Goal: Task Accomplishment & Management: Use online tool/utility

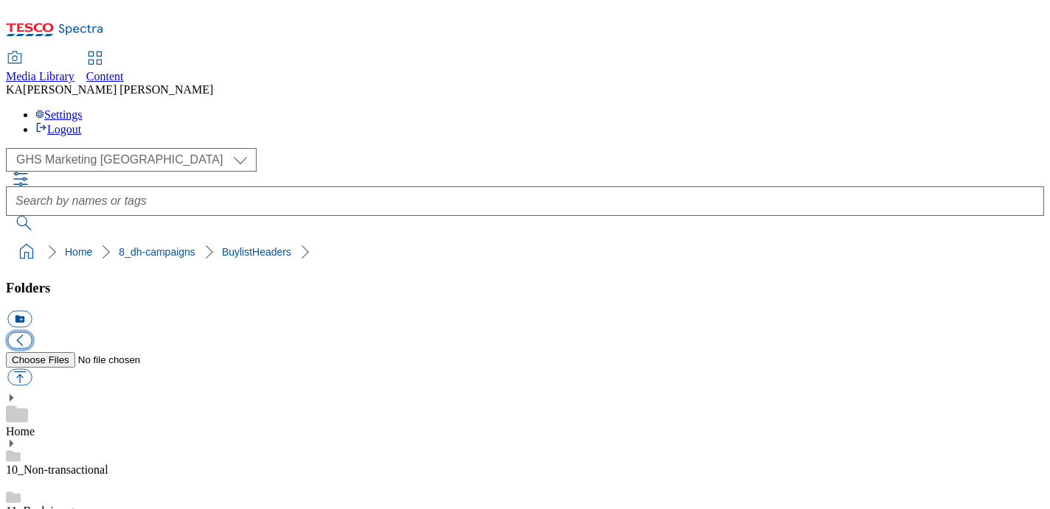
scroll to position [396, 0]
click at [32, 369] on button "button" at bounding box center [19, 377] width 24 height 17
type input "C:\fakepath\1758111700511-ad541756_Purina_Winalot_LegoBrand_H_1184x333_V4.jpg"
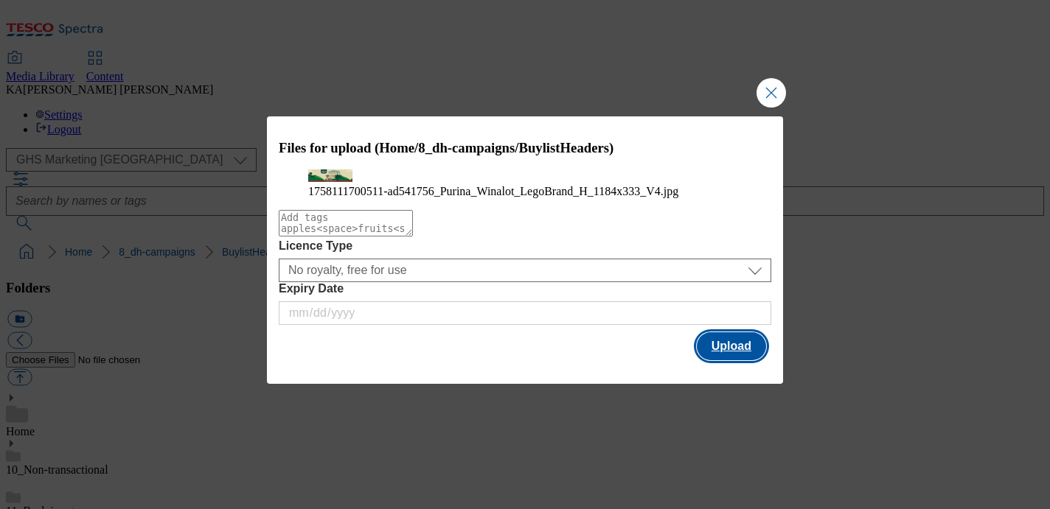
click at [722, 360] on button "Upload" at bounding box center [731, 346] width 69 height 28
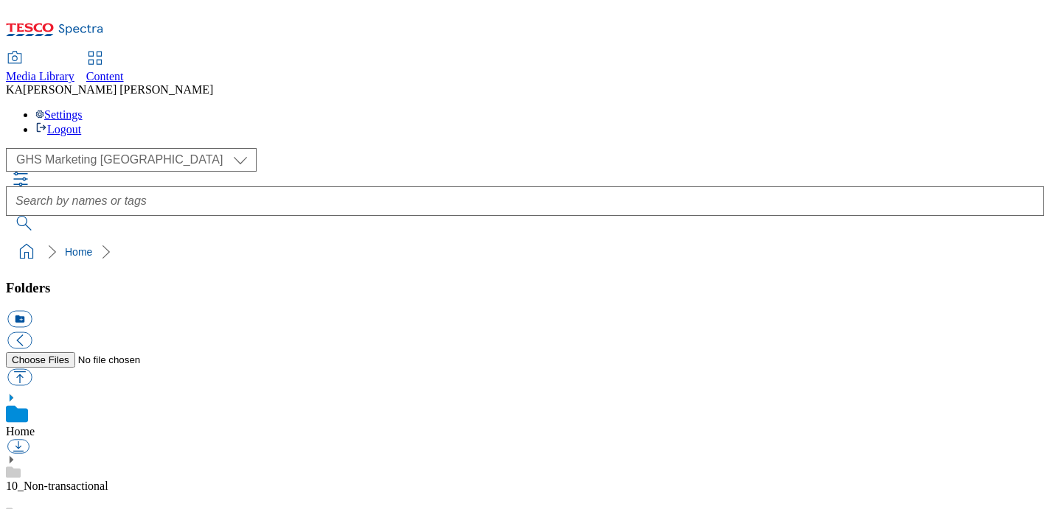
scroll to position [226, 0]
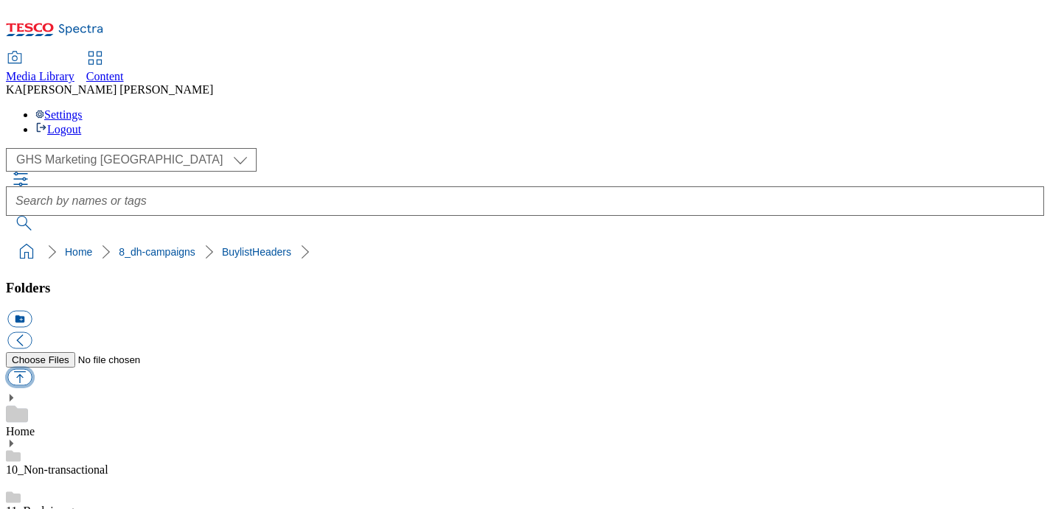
click at [32, 369] on button "button" at bounding box center [19, 377] width 24 height 17
type input "C:\fakepath\1758111700511-ad541756_Purina_Winalot_LegoBrand_H_1184x333_V4.jpg"
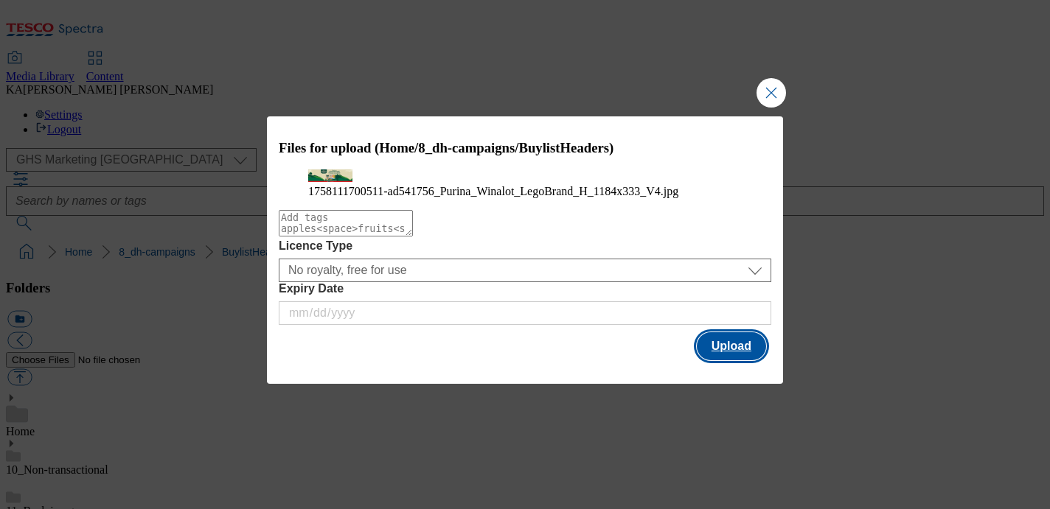
click at [715, 360] on button "Upload" at bounding box center [731, 346] width 69 height 28
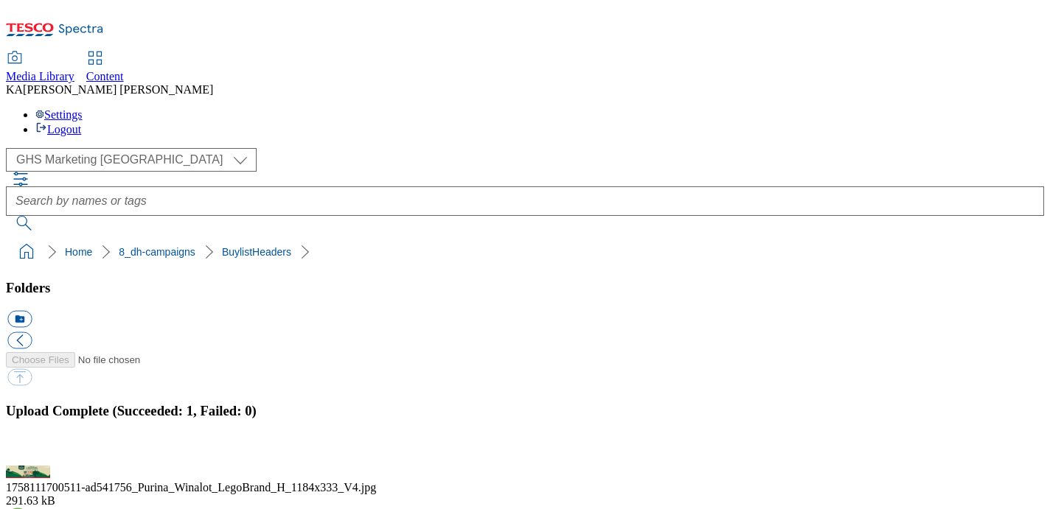
click at [29, 450] on button "button" at bounding box center [18, 457] width 22 height 14
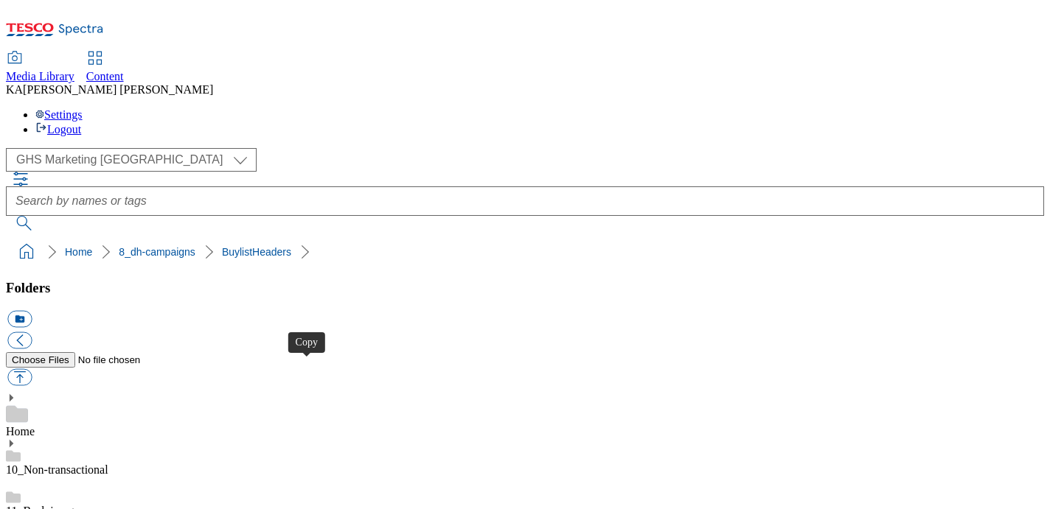
click at [32, 369] on button "button" at bounding box center [19, 377] width 24 height 17
type input "C:\fakepath\1758021339541-ad541150_Pet_Whiskas_LegoBrand_H_1184x333_V1.jpg"
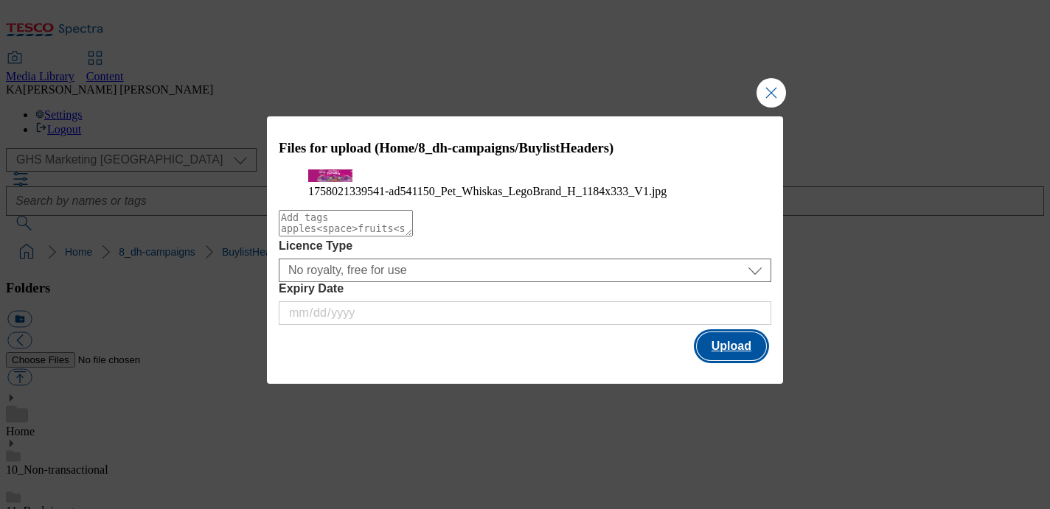
click at [736, 360] on button "Upload" at bounding box center [731, 346] width 69 height 28
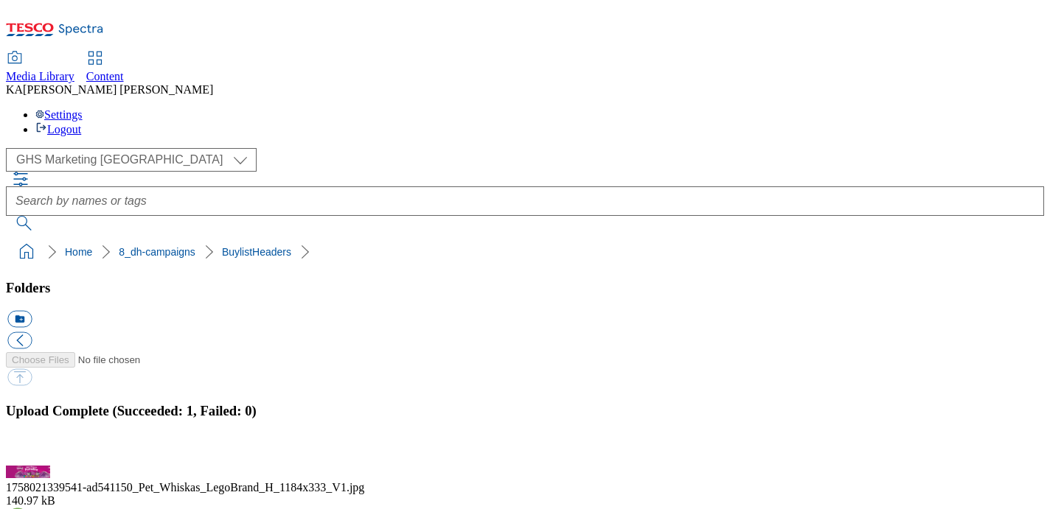
click at [29, 450] on button "button" at bounding box center [18, 457] width 22 height 14
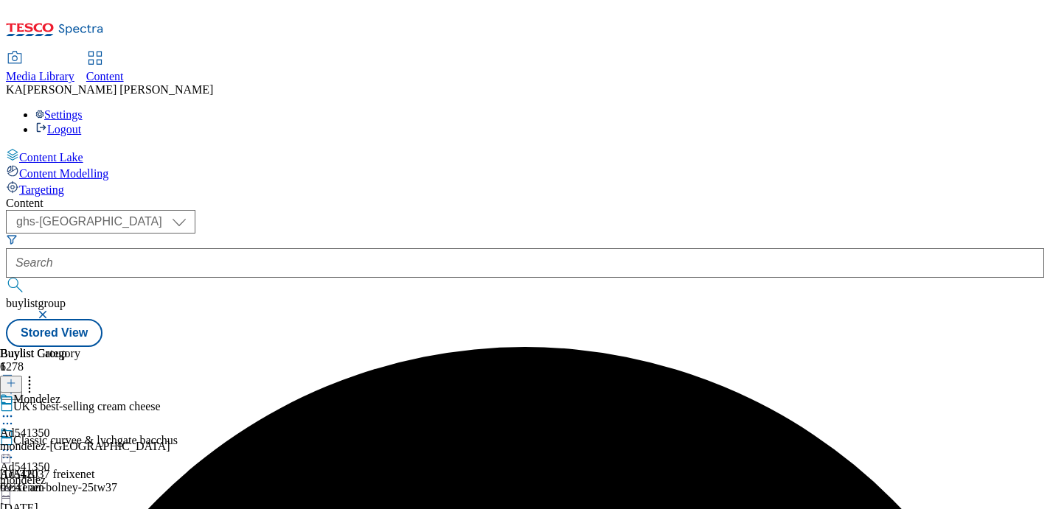
select select "ghs-[GEOGRAPHIC_DATA]"
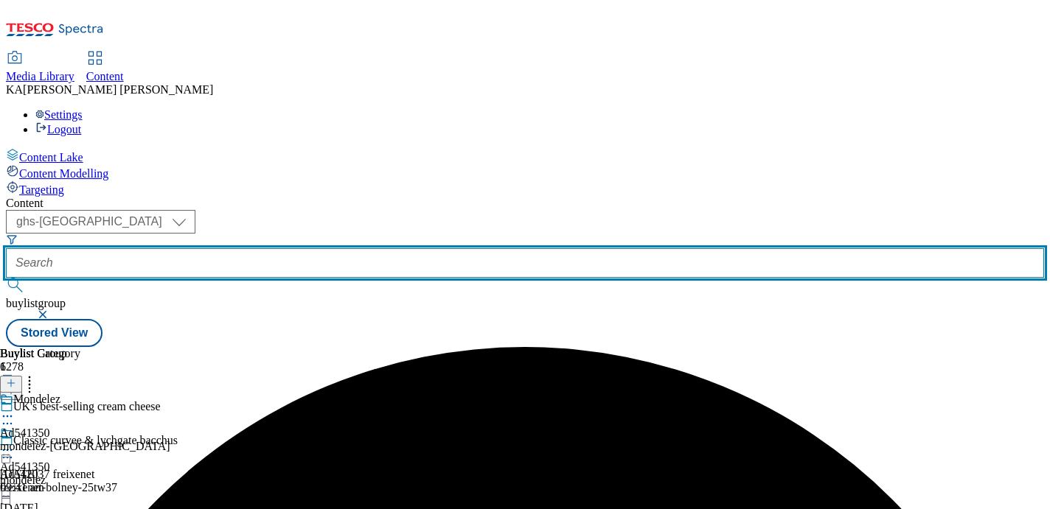
click at [334, 248] on input "text" at bounding box center [525, 262] width 1038 height 29
paste input "nestle-winalot-25tw30"
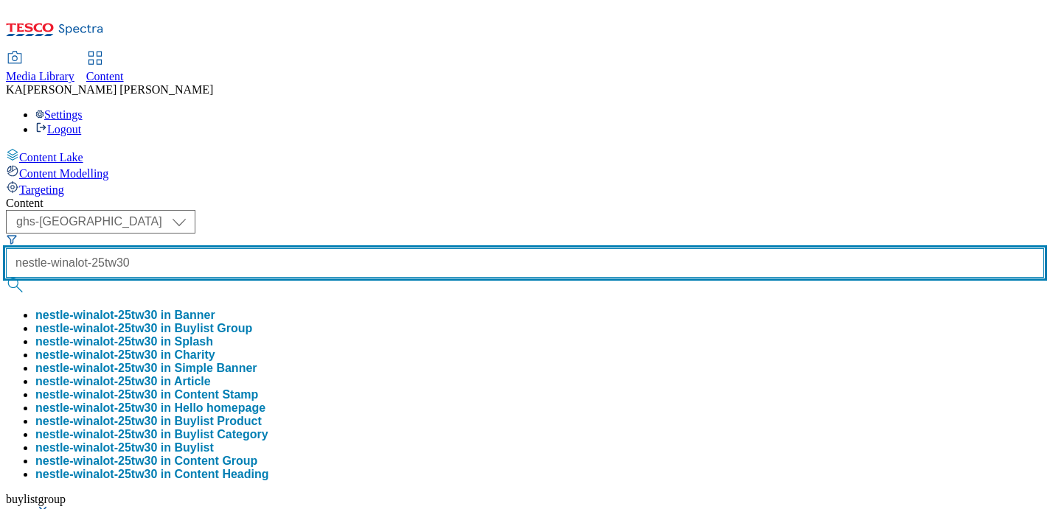
type input "nestle-winalot-25tw30"
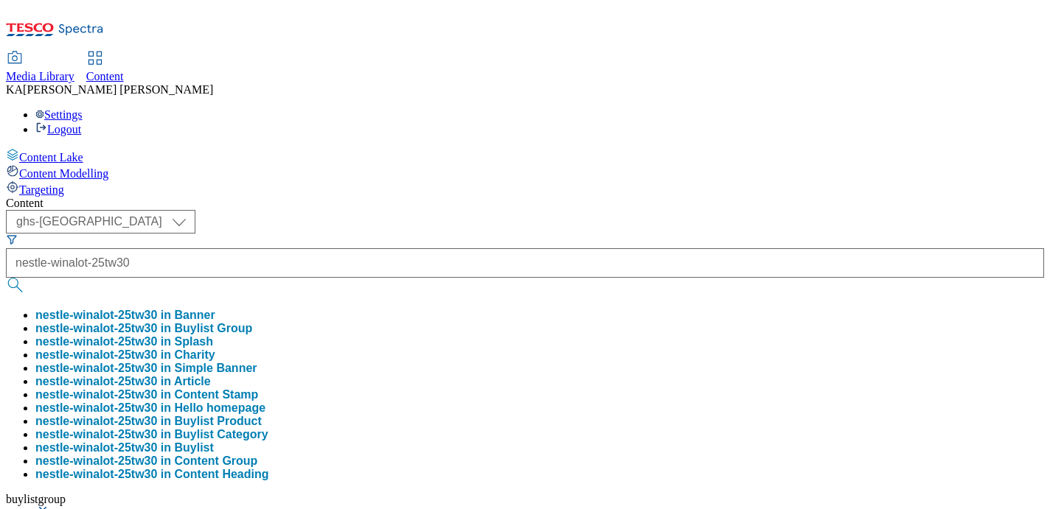
click at [252, 322] on button "nestle-winalot-25tw30 in Buylist Group" at bounding box center [143, 328] width 217 height 13
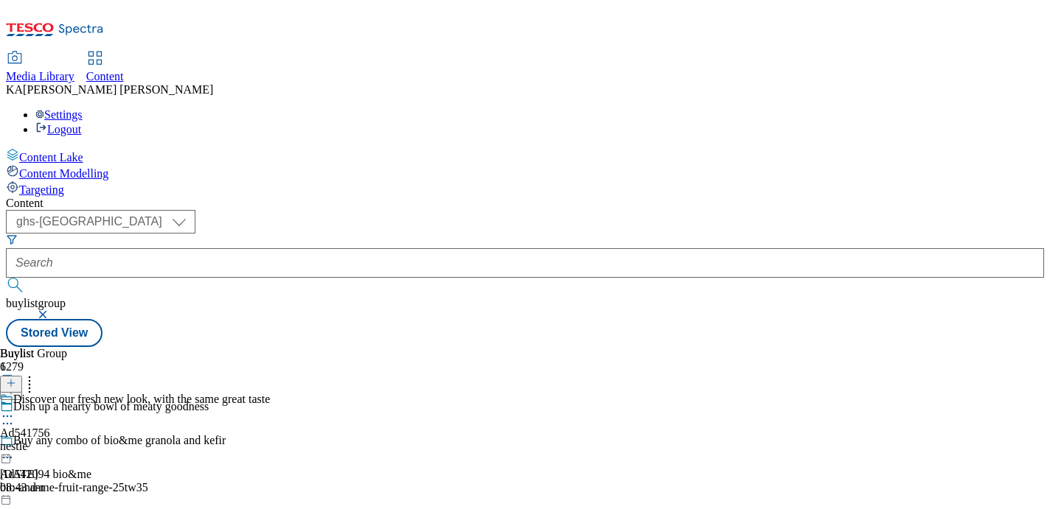
click at [15, 409] on icon at bounding box center [7, 416] width 15 height 15
click at [63, 442] on span "Edit" at bounding box center [54, 447] width 17 height 11
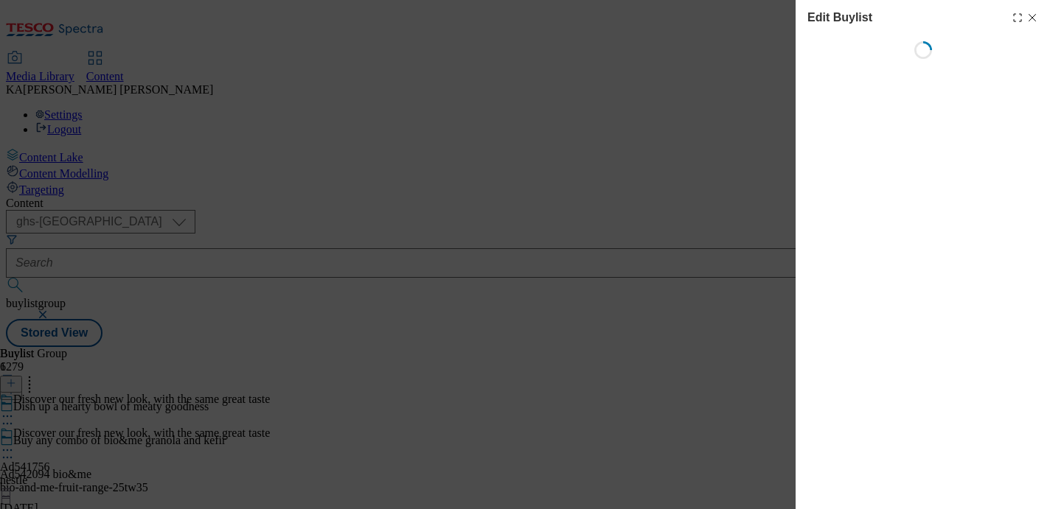
select select "tactical"
select select "supplier funded short term 1-3 weeks"
select select "dunnhumby"
select select "Banner"
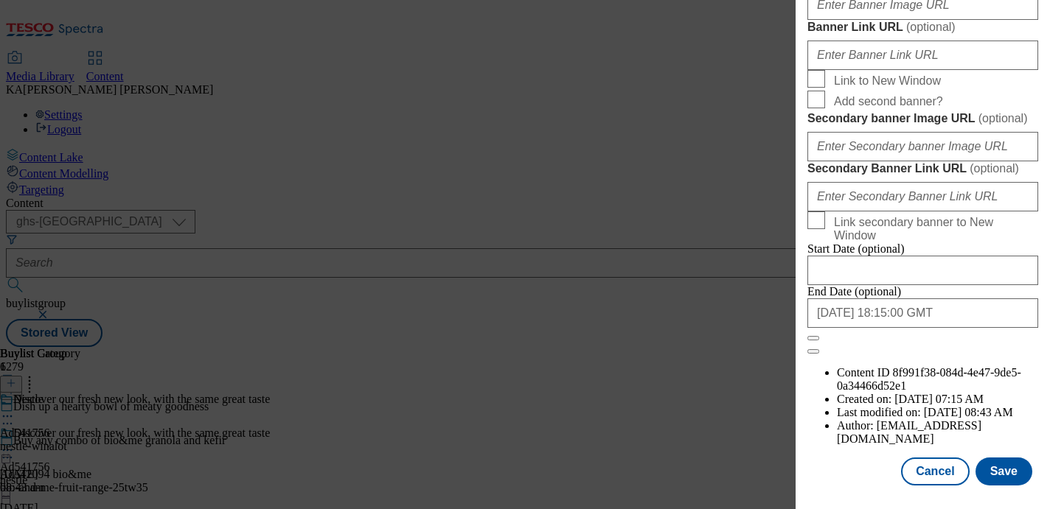
scroll to position [1343, 0]
click at [845, 20] on input "Banner Image URL ( optional )" at bounding box center [922, 4] width 231 height 29
paste input "https://digitalcontent.api.tesco.com/v2/media/ghs-mktg/393e3ec6-5884-45c0-a9ed-…"
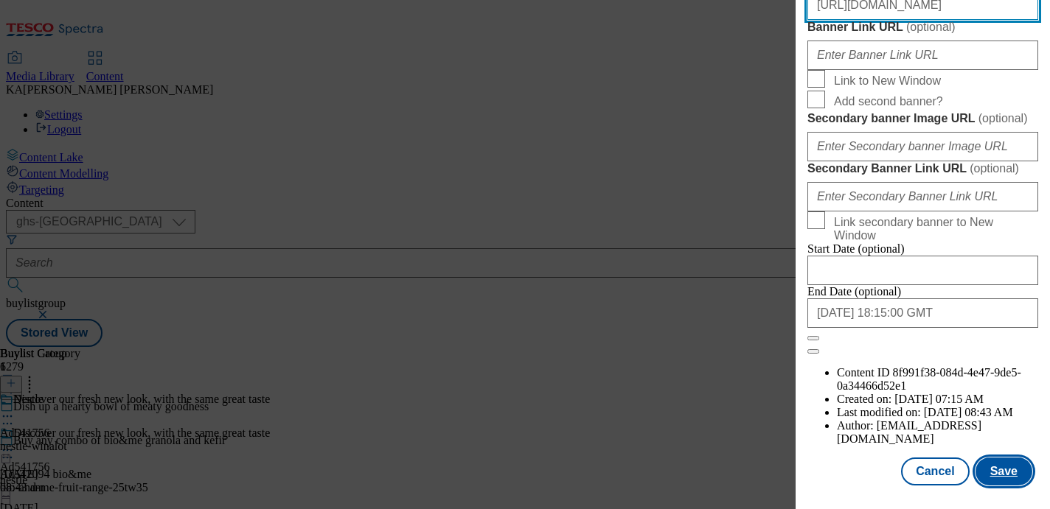
type input "https://digitalcontent.api.tesco.com/v2/media/ghs-mktg/393e3ec6-5884-45c0-a9ed-…"
click at [1005, 473] on button "Save" at bounding box center [1003, 472] width 57 height 28
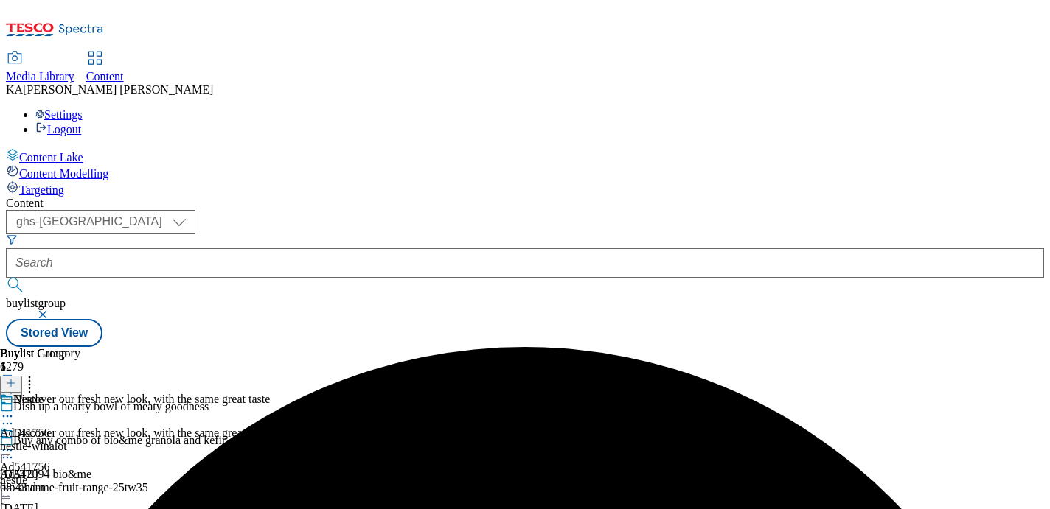
click at [15, 443] on icon at bounding box center [7, 450] width 15 height 15
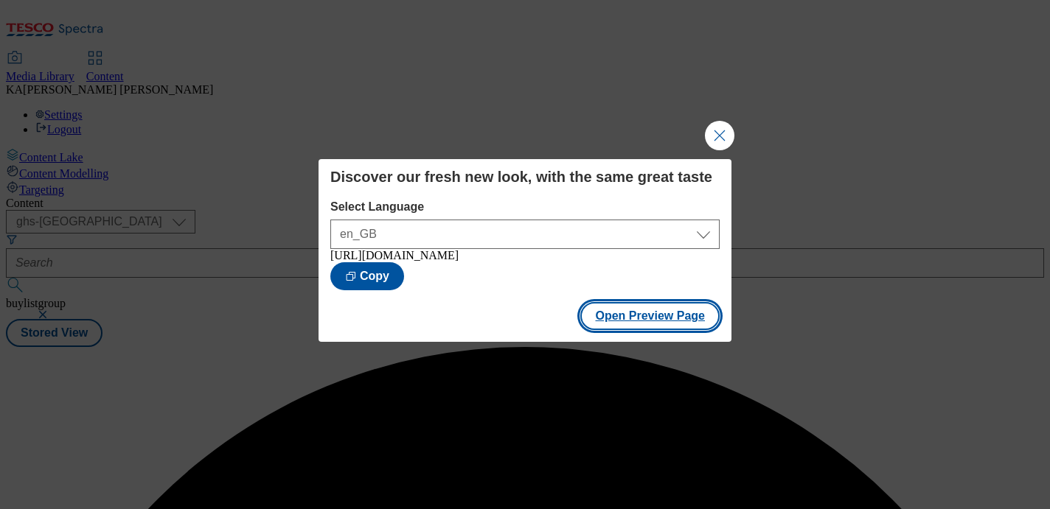
click at [635, 315] on button "Open Preview Page" at bounding box center [649, 316] width 139 height 28
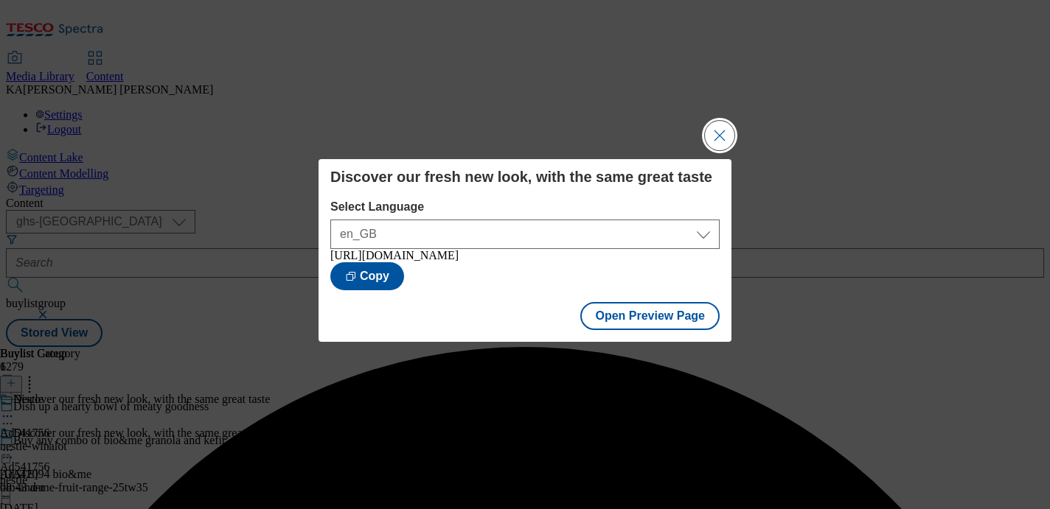
click at [722, 127] on button "Close Modal" at bounding box center [719, 135] width 29 height 29
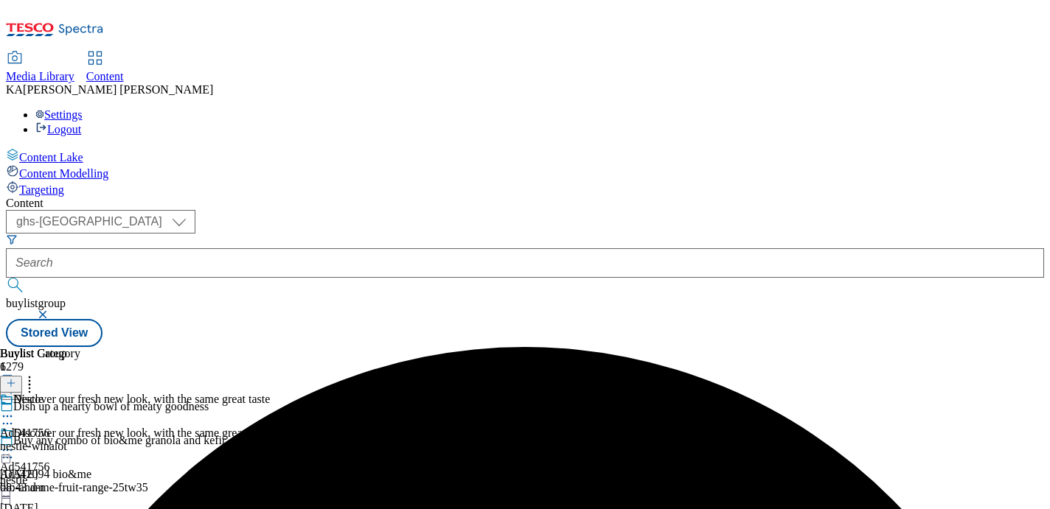
click at [15, 443] on icon at bounding box center [7, 450] width 15 height 15
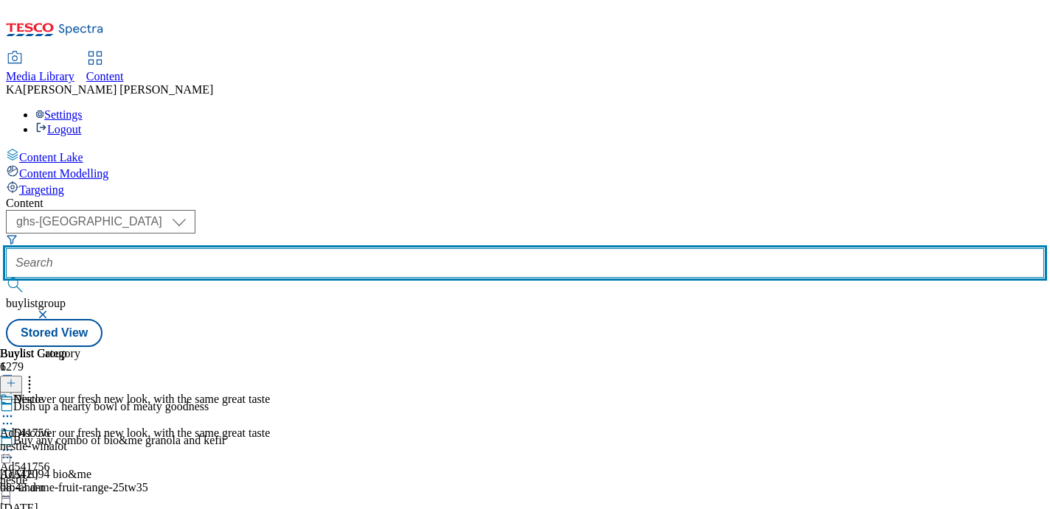
click at [344, 248] on input "text" at bounding box center [525, 262] width 1038 height 29
click at [342, 248] on input "text" at bounding box center [525, 262] width 1038 height 29
paste input "mars-pet-whiskas-25tw30"
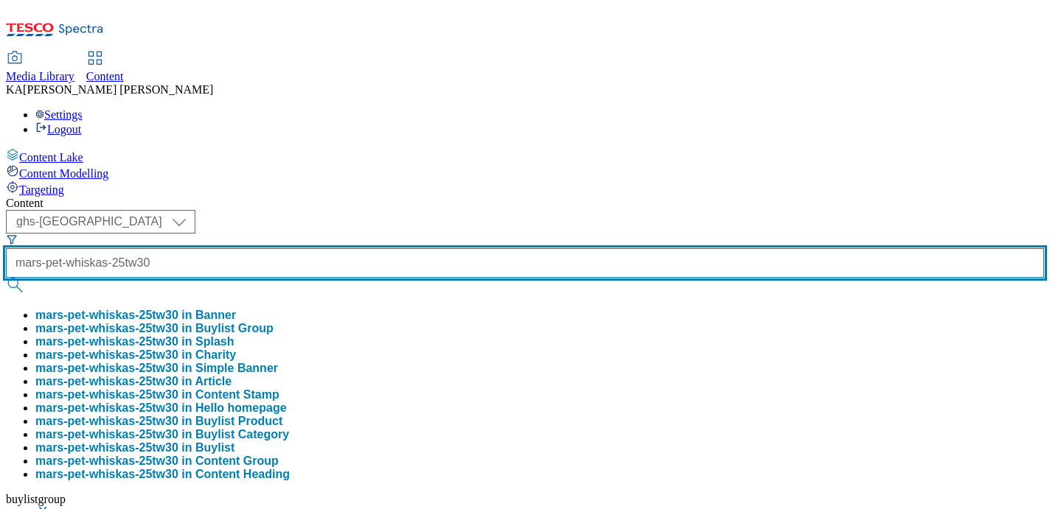
type input "mars-pet-whiskas-25tw30"
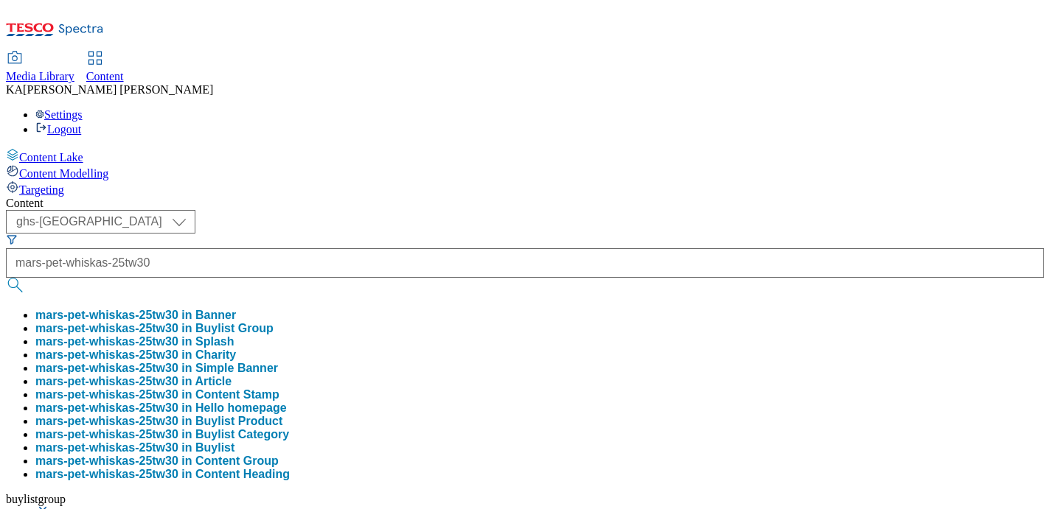
scroll to position [0, 0]
click at [273, 322] on button "mars-pet-whiskas-25tw30 in Buylist Group" at bounding box center [154, 328] width 238 height 13
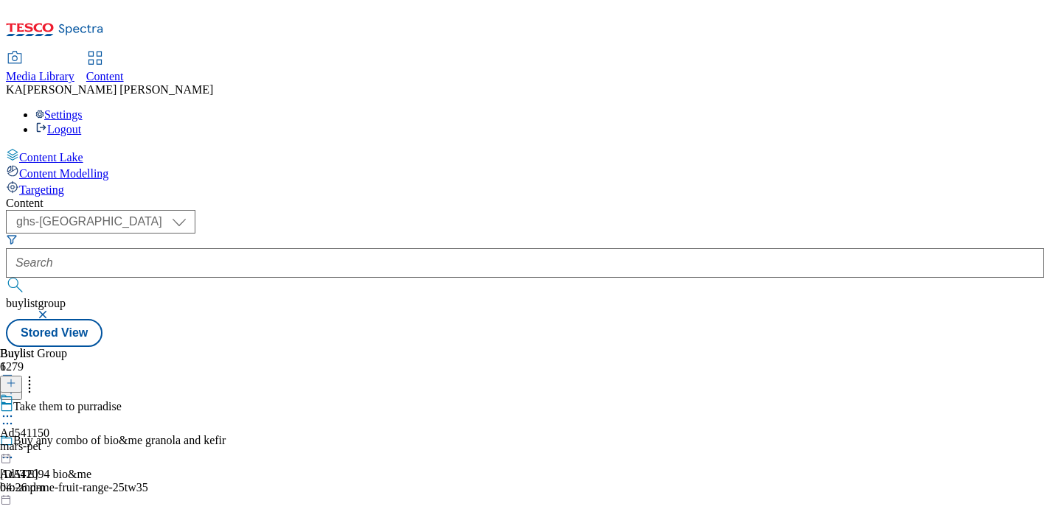
click at [15, 409] on icon at bounding box center [7, 416] width 15 height 15
click at [63, 442] on span "Edit" at bounding box center [54, 447] width 17 height 11
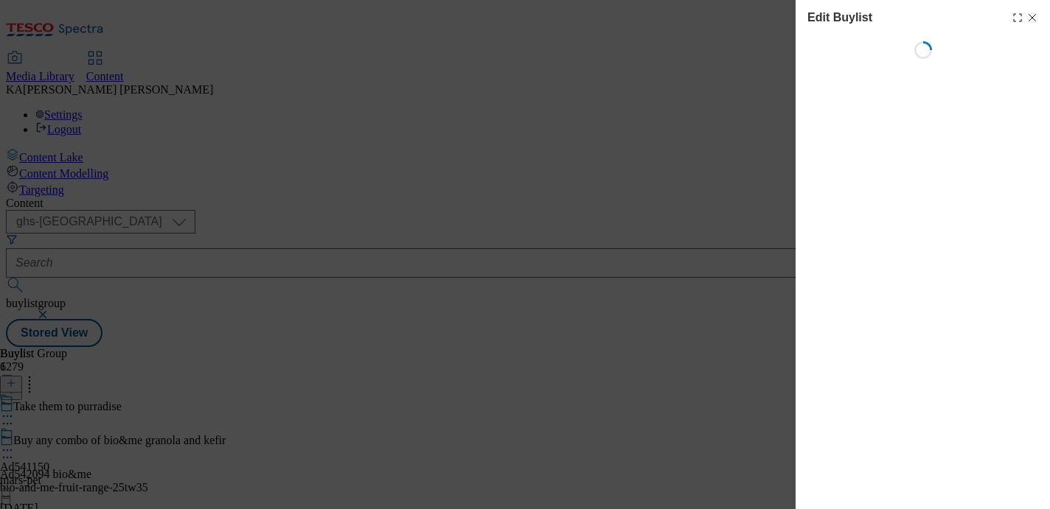
select select "tactical"
select select "supplier funded short term 1-3 weeks"
select select "dunnhumby"
select select "Banner"
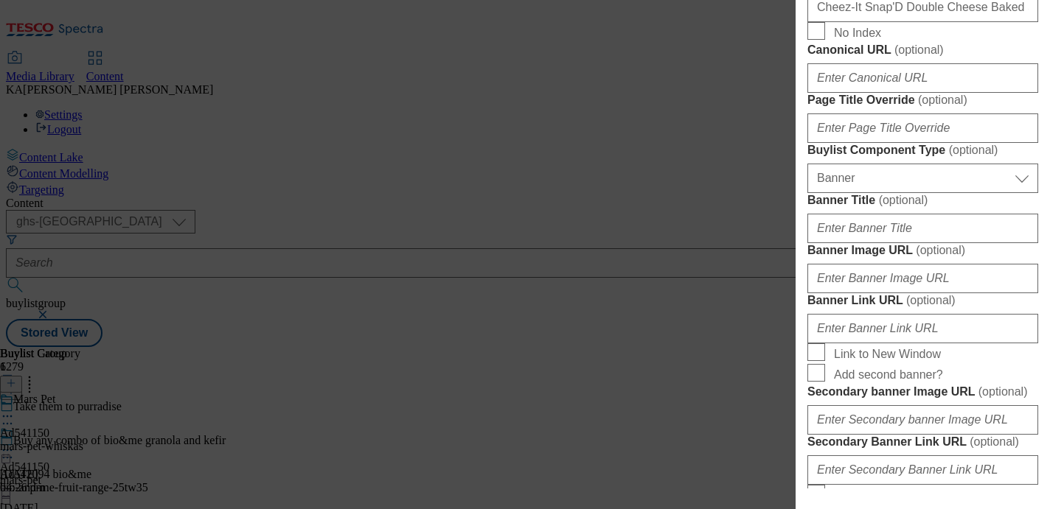
scroll to position [1299, 0]
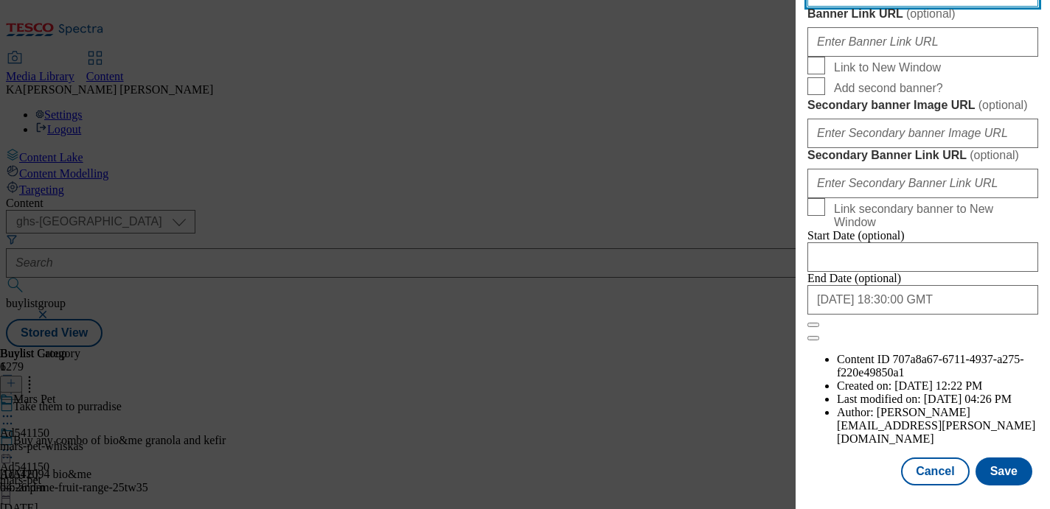
paste input "https://digitalcontent.api.tesco.com/v2/media/ghs-mktg/d431479d-00e0-412b-8d62-…"
type input "https://digitalcontent.api.tesco.com/v2/media/ghs-mktg/d431479d-00e0-412b-8d62-…"
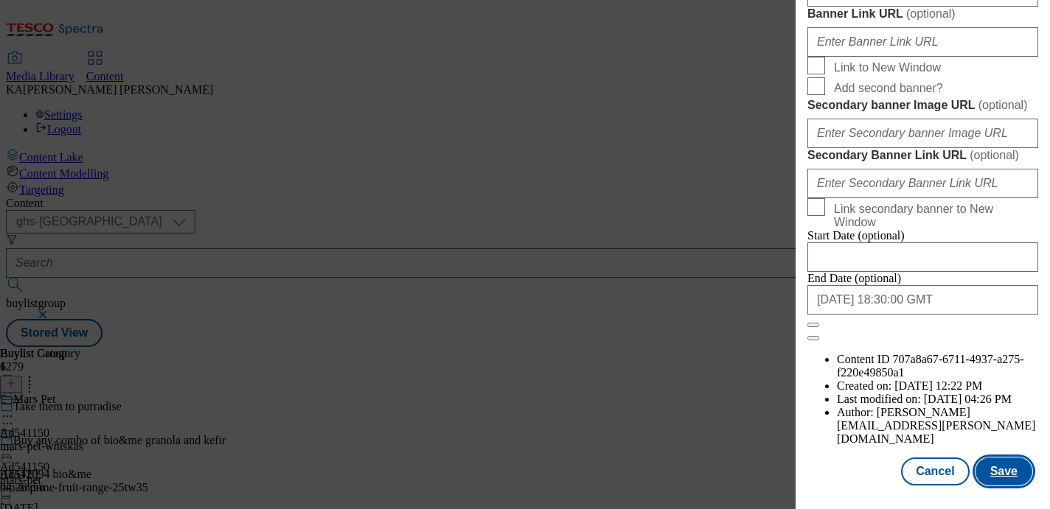
click at [994, 472] on button "Save" at bounding box center [1003, 472] width 57 height 28
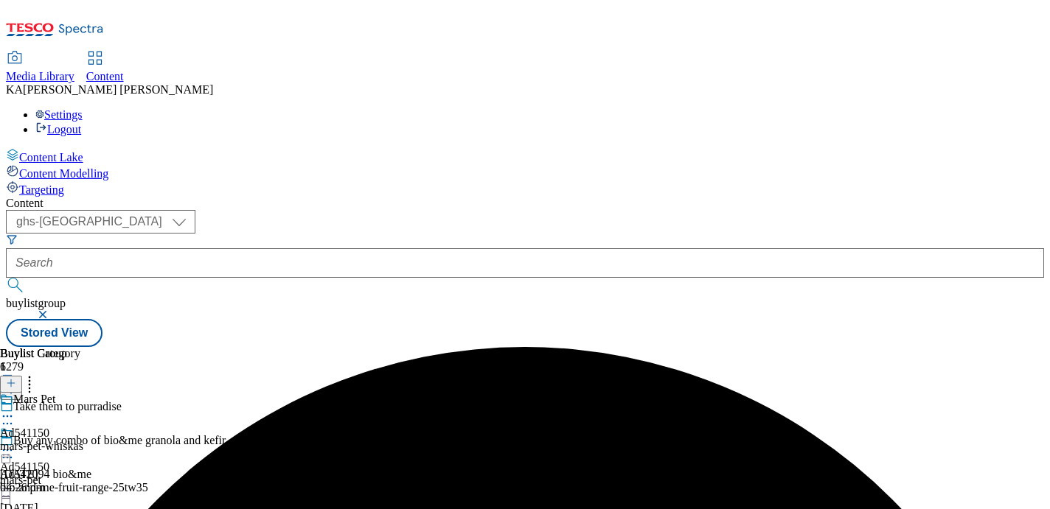
click at [15, 443] on icon at bounding box center [7, 450] width 15 height 15
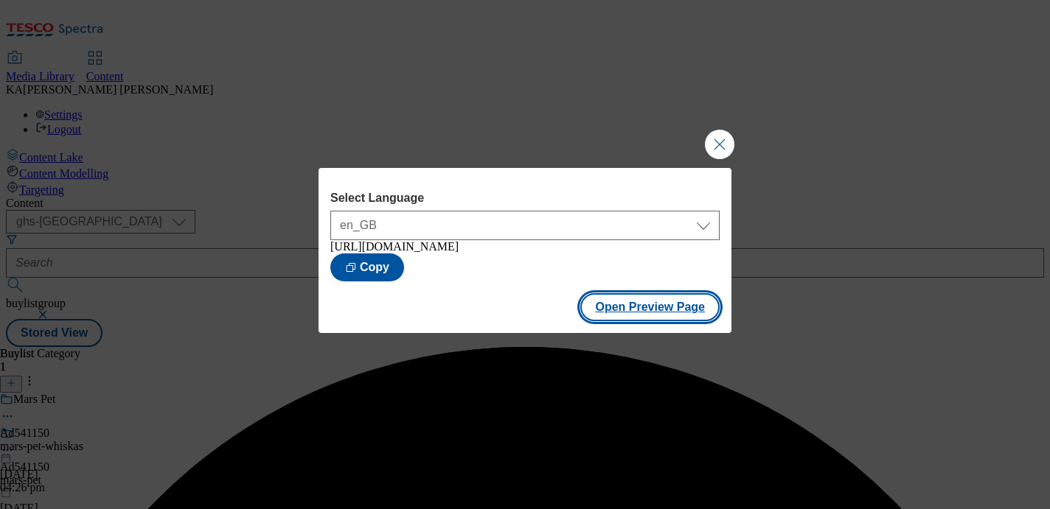
click at [610, 321] on button "Open Preview Page" at bounding box center [649, 307] width 139 height 28
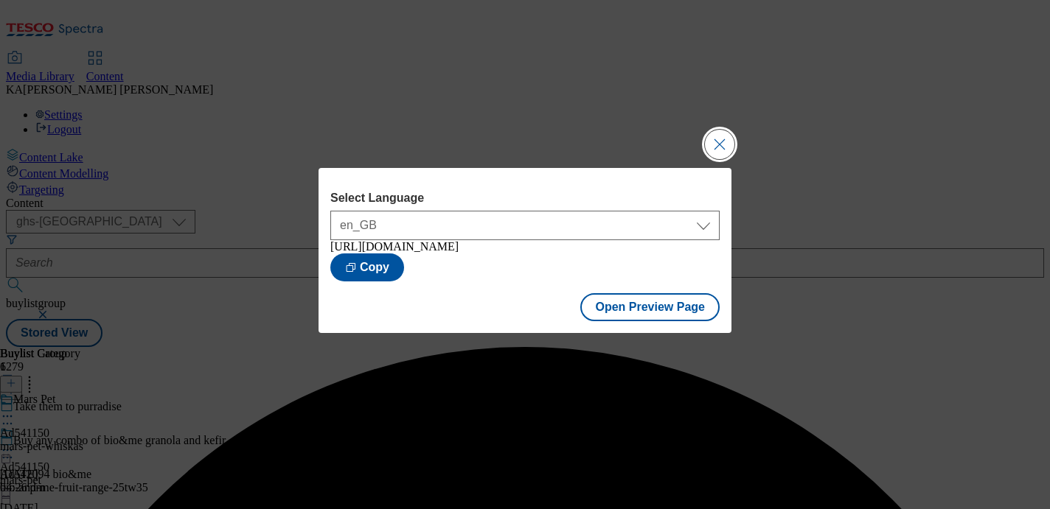
click at [718, 135] on button "Close Modal" at bounding box center [719, 144] width 29 height 29
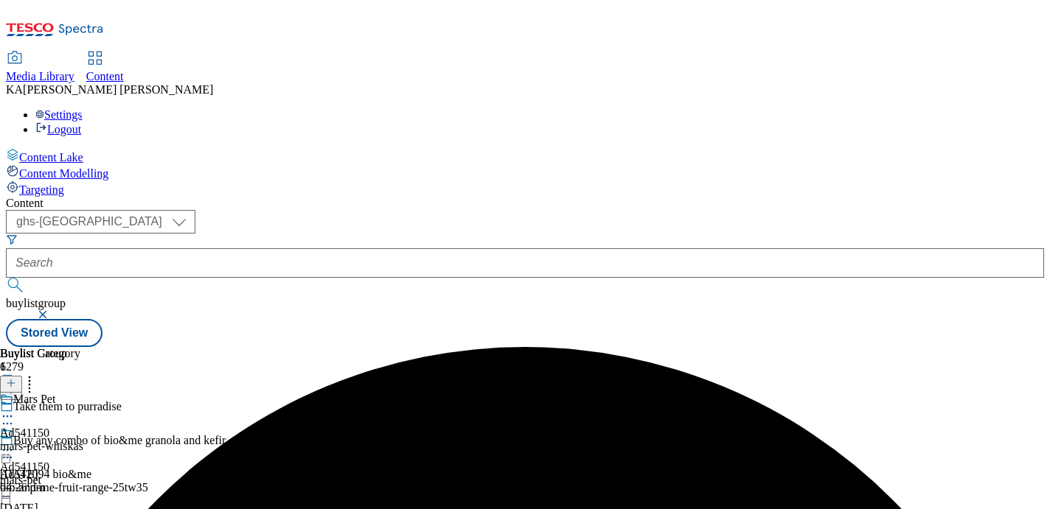
click at [15, 443] on icon at bounding box center [7, 450] width 15 height 15
